Goal: Find specific page/section: Find specific page/section

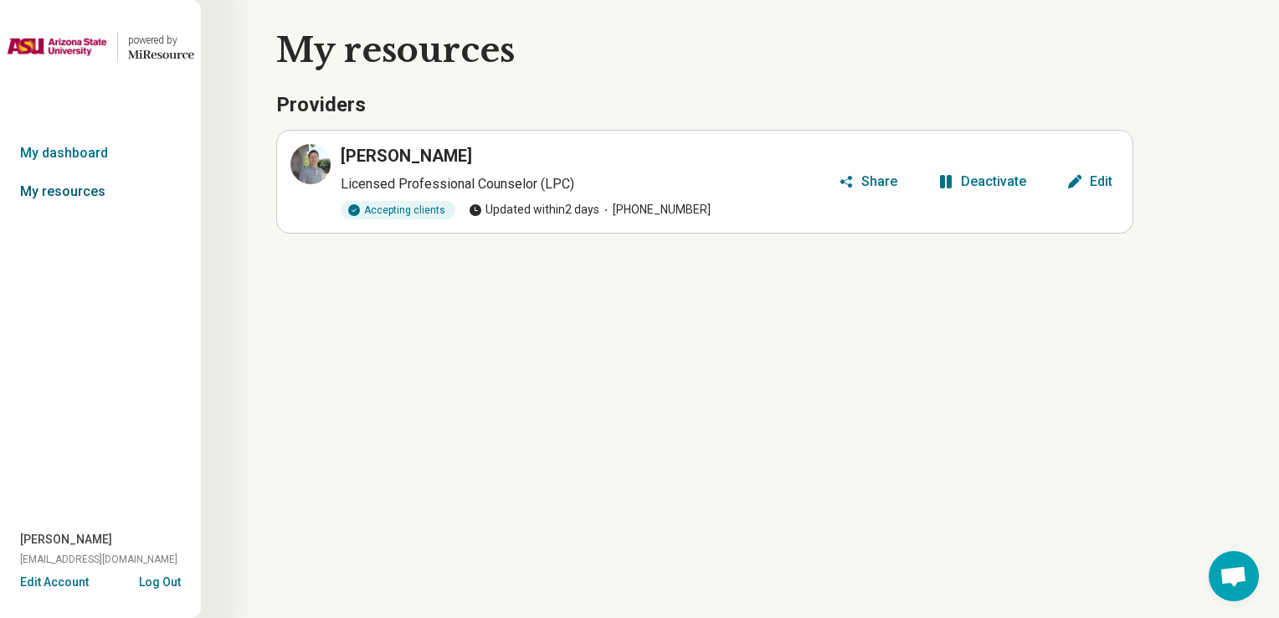
click at [71, 197] on link "My resources" at bounding box center [100, 191] width 201 height 38
click at [315, 158] on icon at bounding box center [314, 160] width 8 height 8
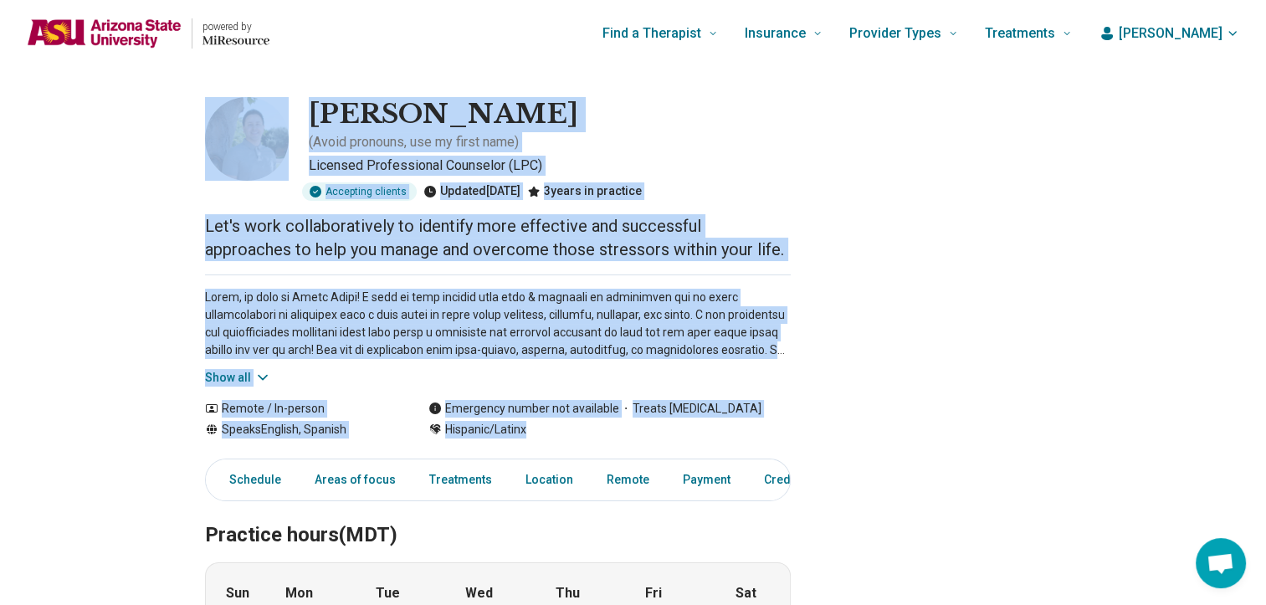
scroll to position [0, 13]
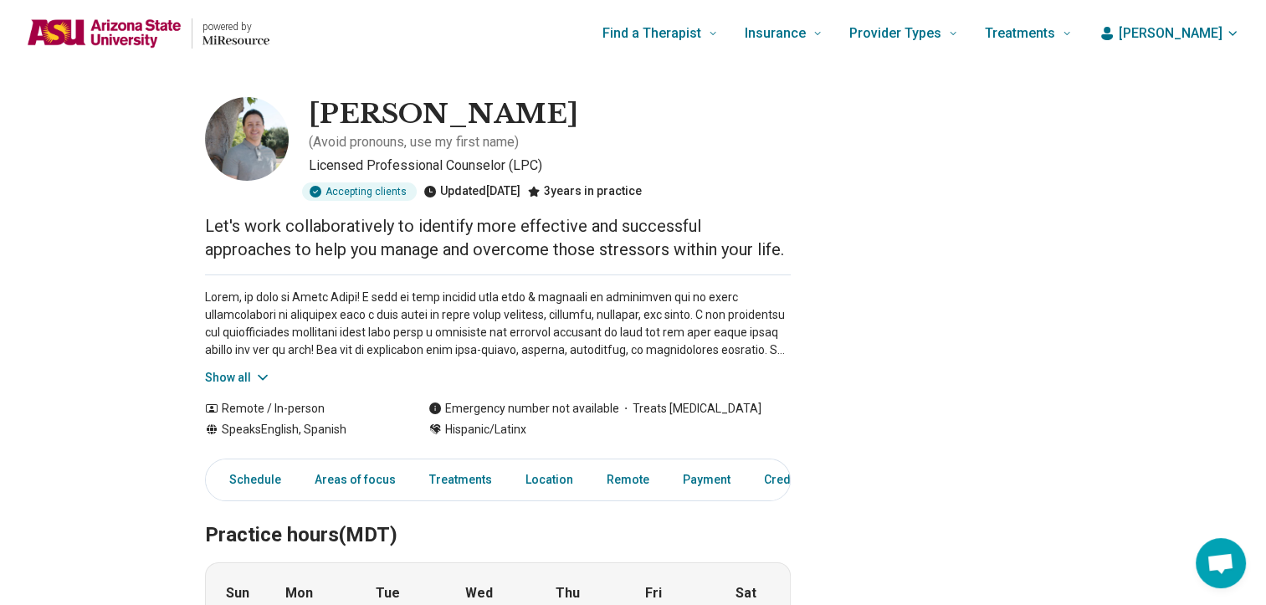
drag, startPoint x: 1265, startPoint y: 33, endPoint x: 1276, endPoint y: 63, distance: 31.2
